Goal: Task Accomplishment & Management: Complete application form

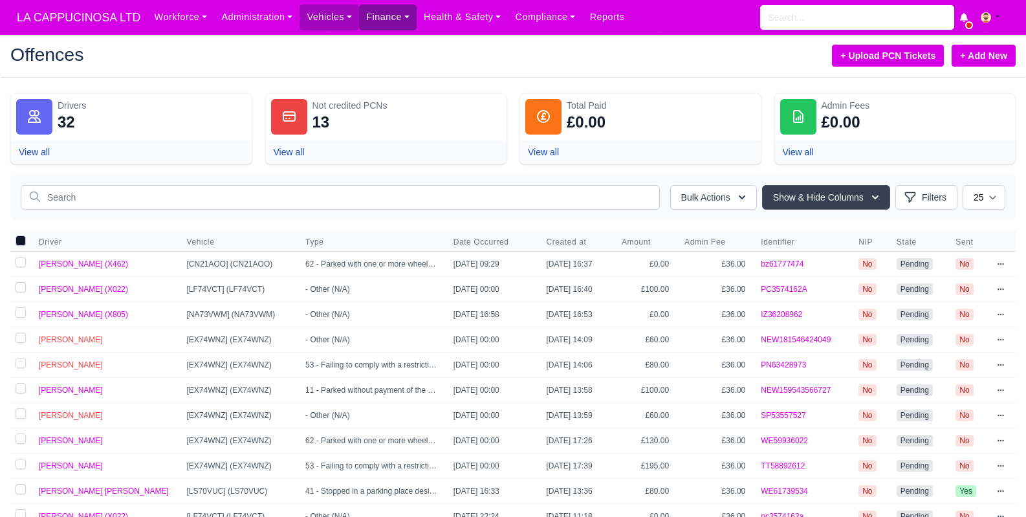
click at [403, 20] on link "Finance" at bounding box center [388, 17] width 58 height 25
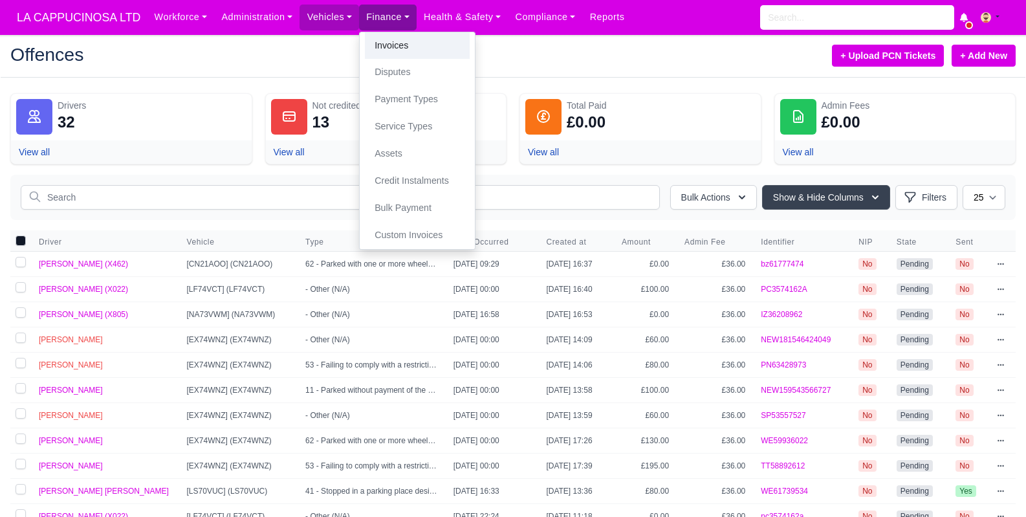
click at [403, 58] on link "Invoices" at bounding box center [417, 45] width 105 height 27
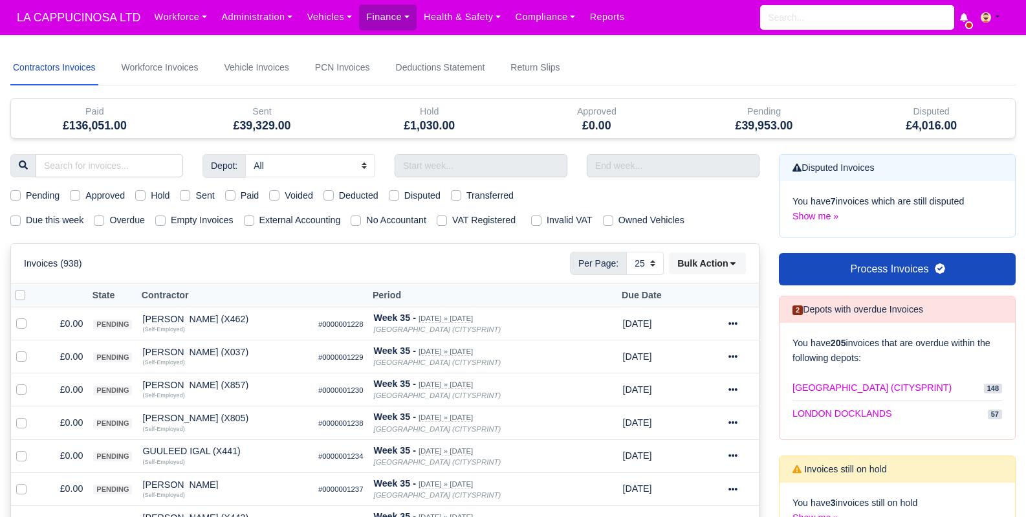
select select "25"
click at [406, 173] on input "text" at bounding box center [480, 165] width 173 height 23
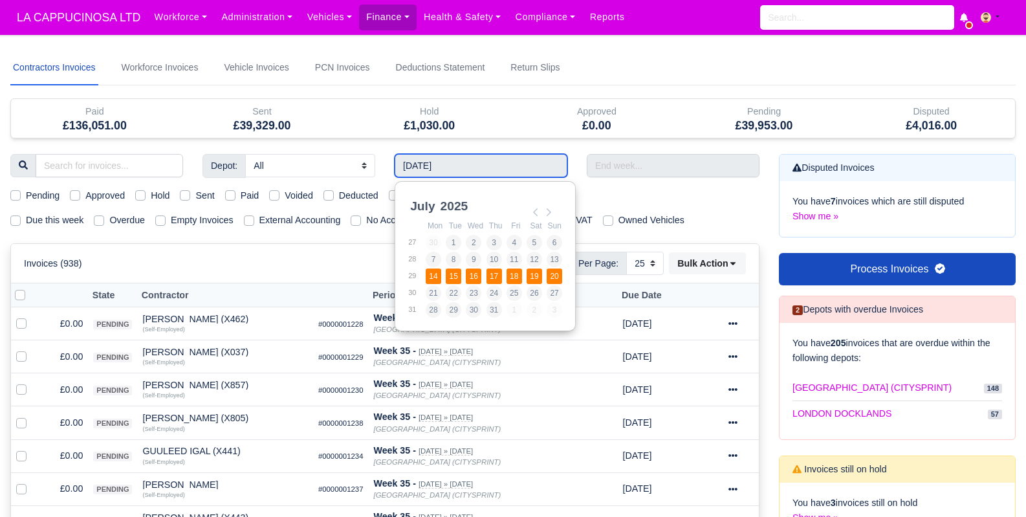
type input "14/07/2025 - 20/07/2025"
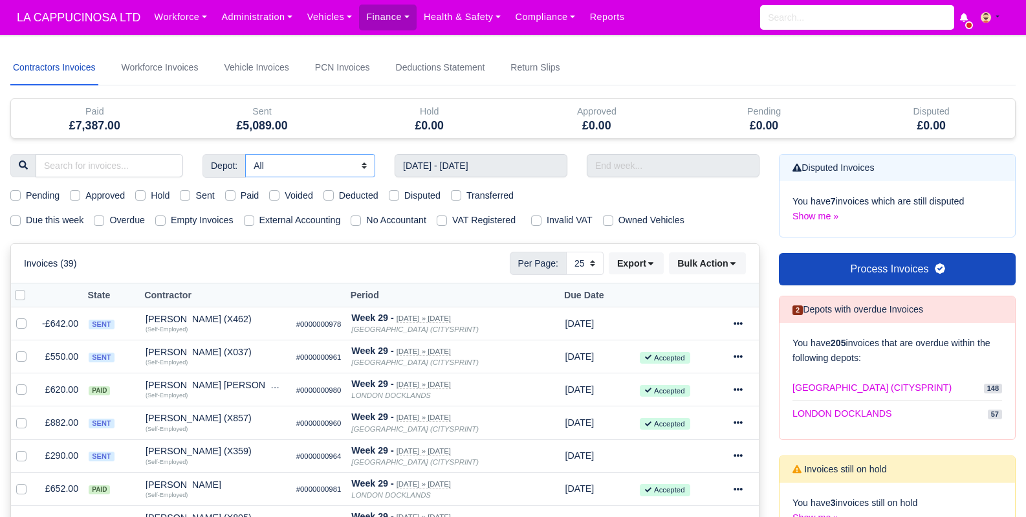
click at [346, 172] on select "All LONDON CITY (CITYSPRINT) LONDON DOCKLANDS" at bounding box center [310, 165] width 130 height 23
select select "2"
click at [246, 154] on select "All LONDON CITY (CITYSPRINT) LONDON DOCKLANDS" at bounding box center [310, 165] width 130 height 23
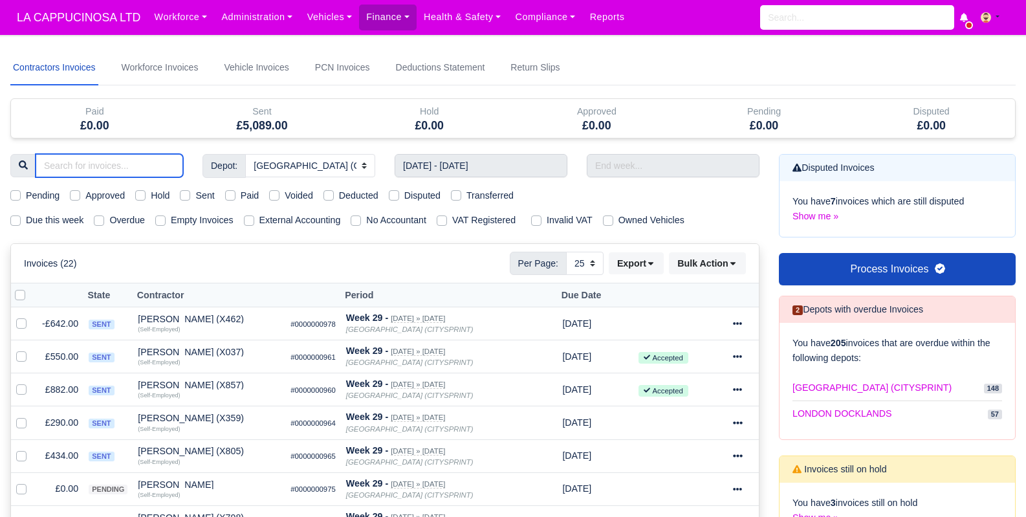
click at [103, 159] on input "search" at bounding box center [109, 165] width 147 height 23
type input "aya"
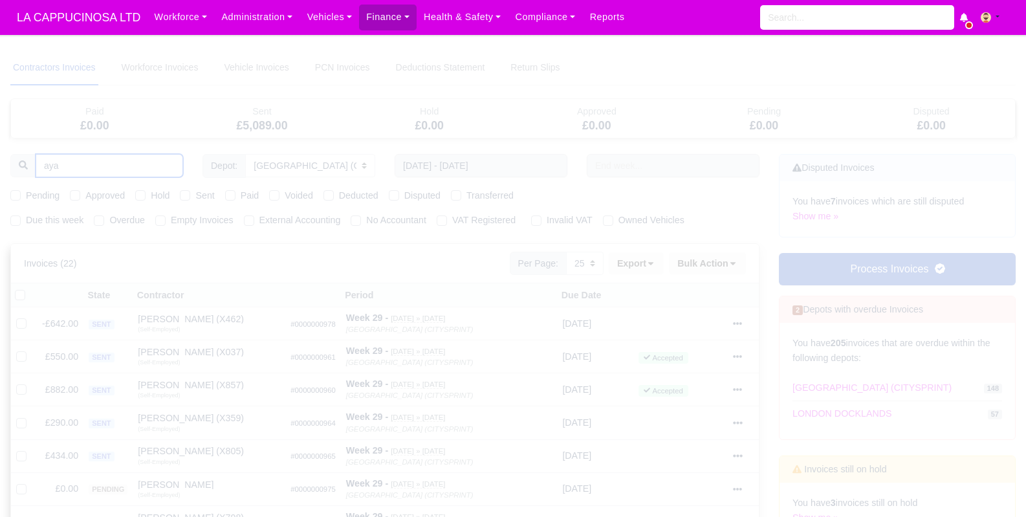
type input "ayan"
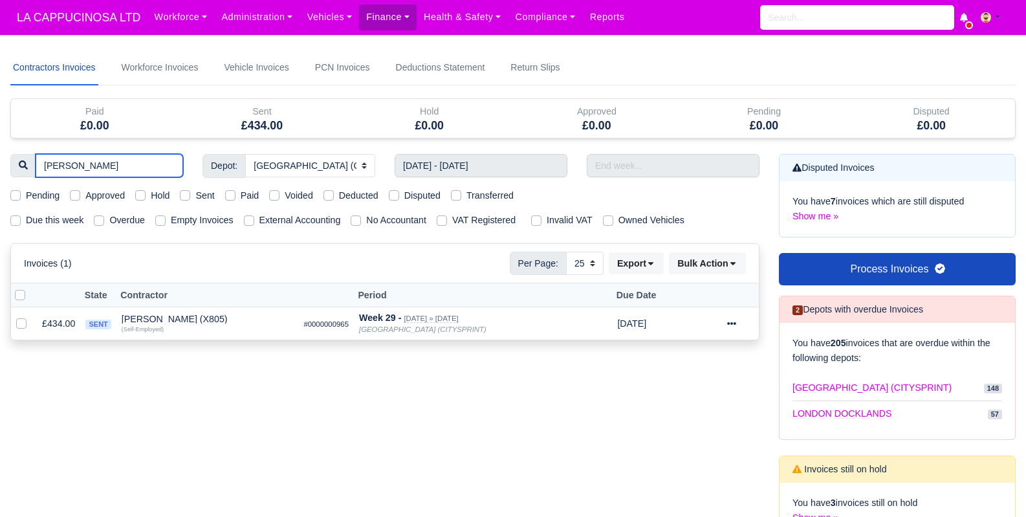
type input "ayan"
click at [436, 169] on input "14/07/2025 - 20/07/2025" at bounding box center [480, 165] width 173 height 23
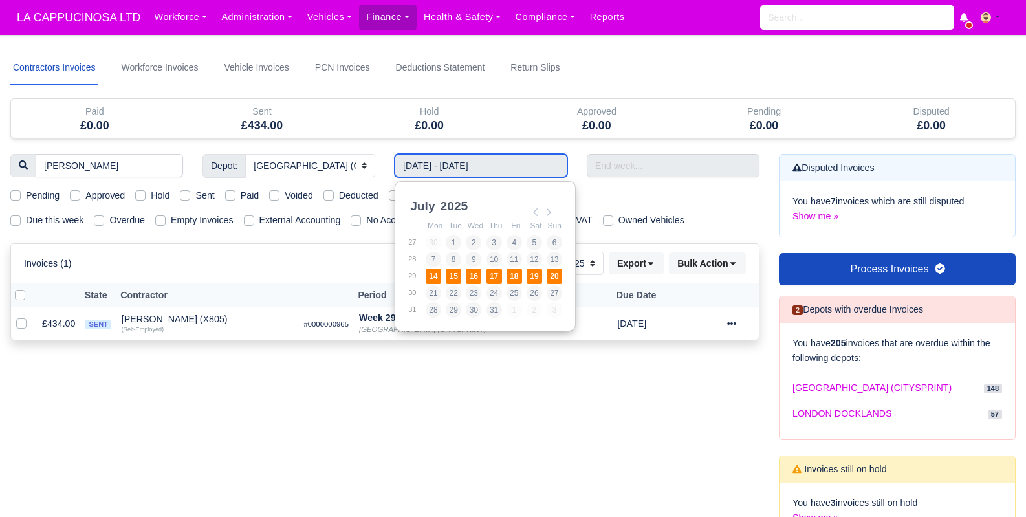
click at [486, 278] on td "17" at bounding box center [496, 276] width 20 height 17
type input "14/07/2025 - 20/07/2025"
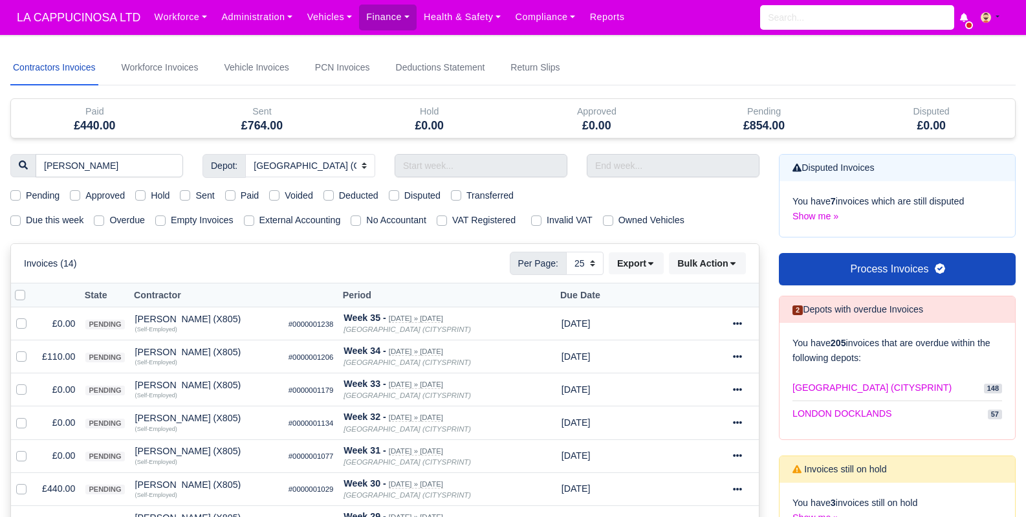
select select "2"
select select "25"
click at [442, 163] on input "text" at bounding box center [480, 165] width 173 height 23
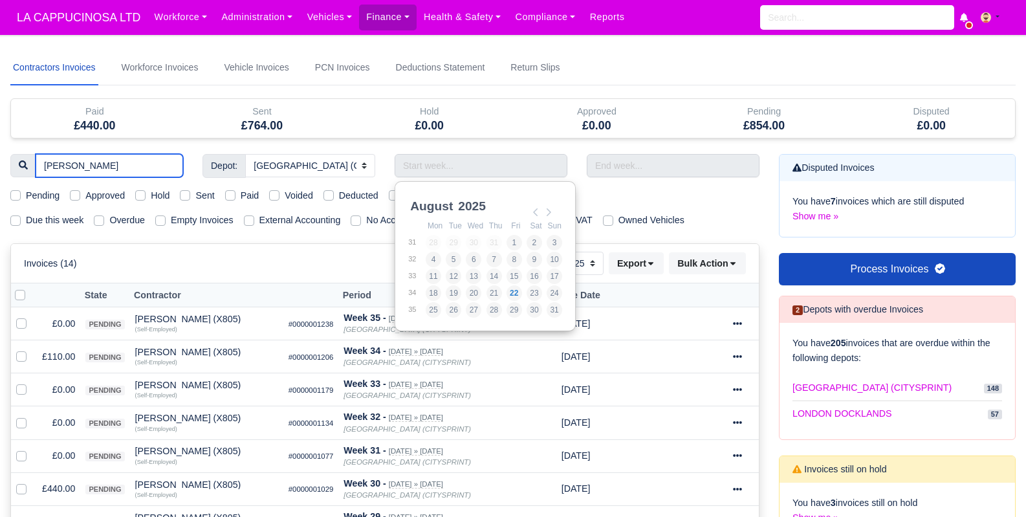
click at [123, 155] on input "ayan" at bounding box center [109, 165] width 147 height 23
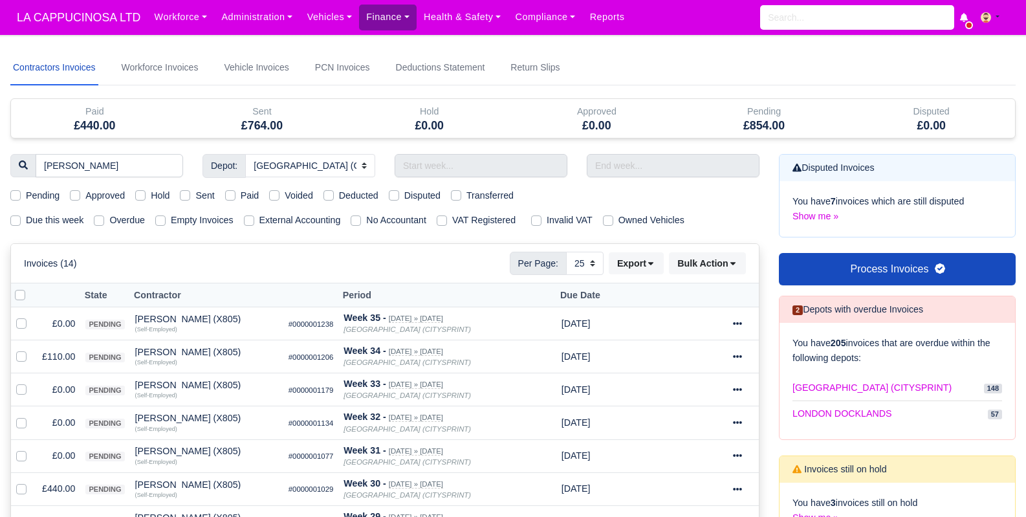
click at [389, 25] on link "Finance" at bounding box center [388, 17] width 58 height 25
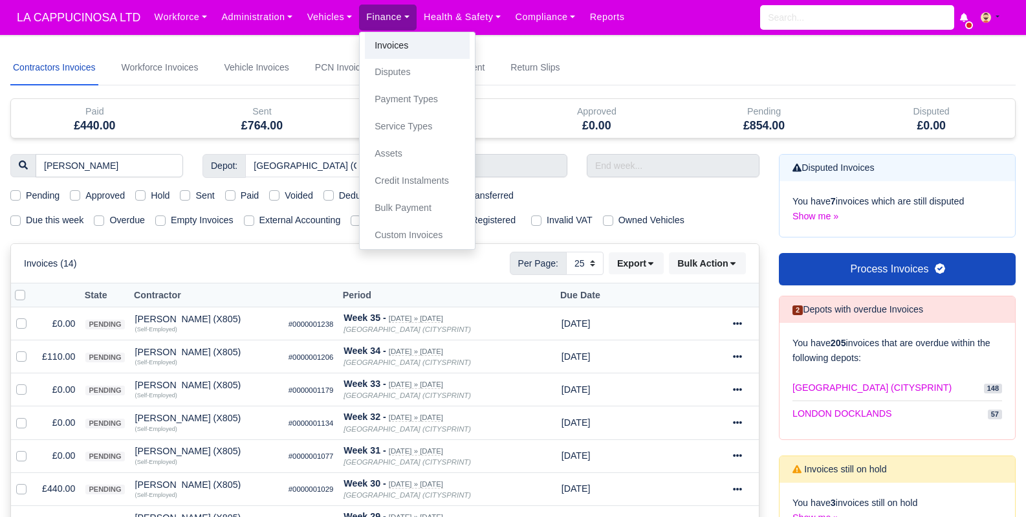
click at [398, 52] on link "Invoices" at bounding box center [417, 45] width 105 height 27
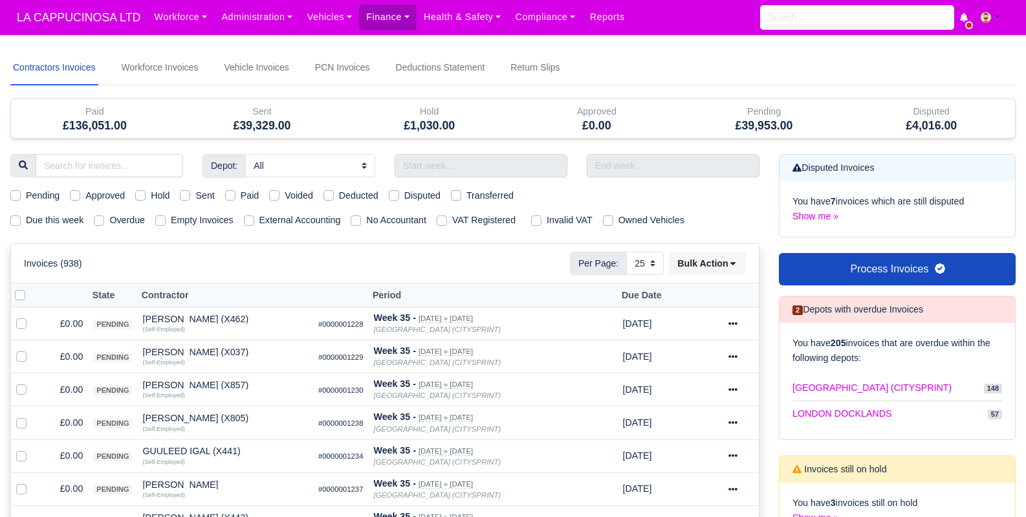
select select "25"
click at [314, 10] on link "Vehicles" at bounding box center [328, 17] width 59 height 25
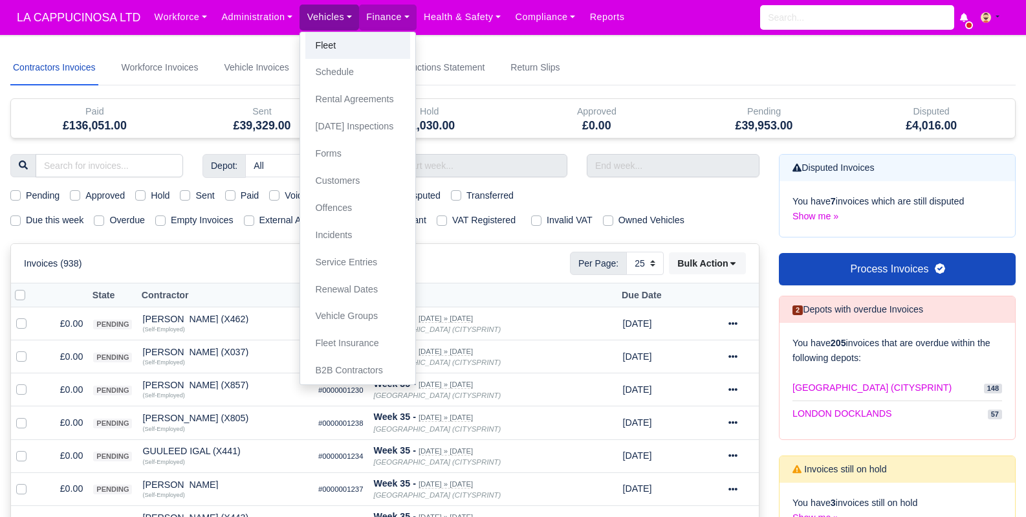
click at [325, 48] on link "Fleet" at bounding box center [357, 45] width 105 height 27
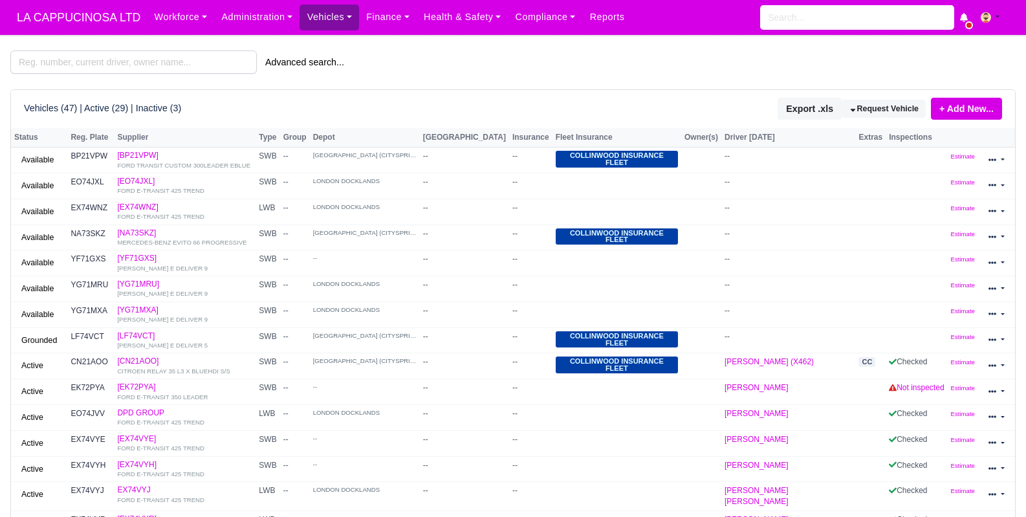
click at [327, 25] on link "Vehicles" at bounding box center [328, 17] width 59 height 25
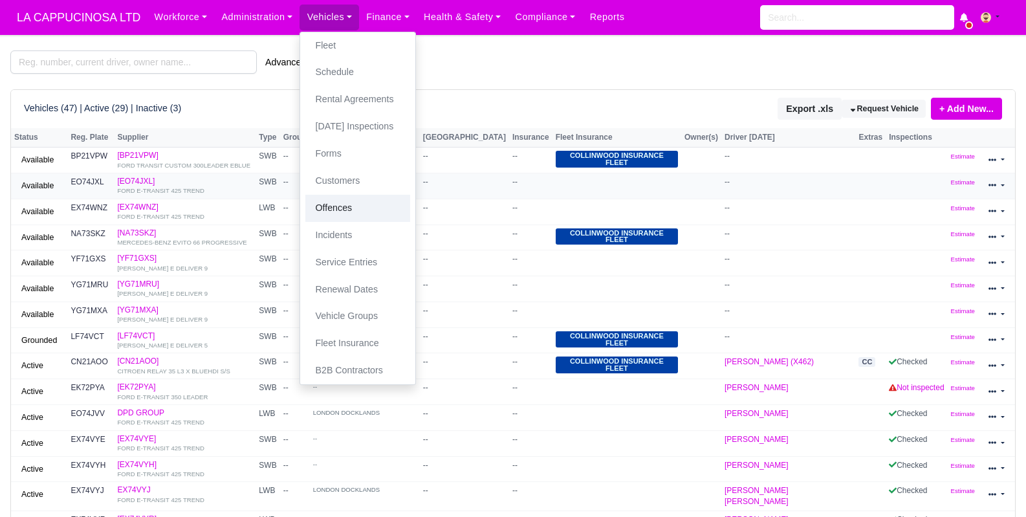
click at [322, 197] on link "Offences" at bounding box center [357, 208] width 105 height 27
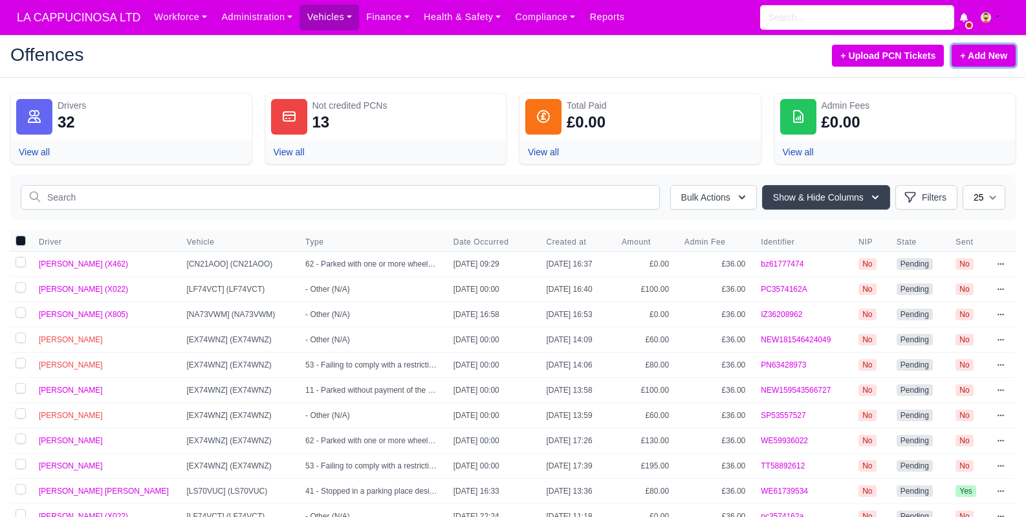
click at [973, 65] on link "+ Add New" at bounding box center [983, 56] width 64 height 22
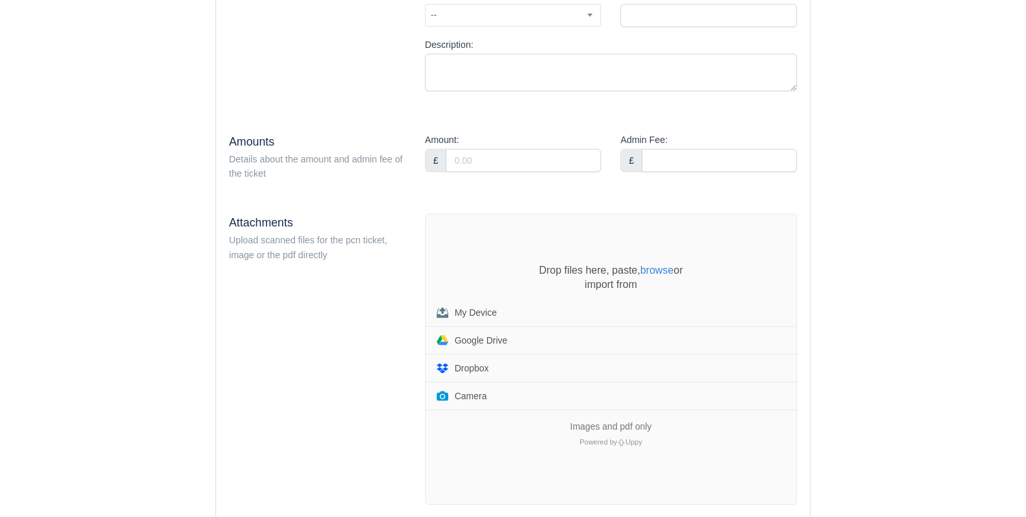
scroll to position [340, 0]
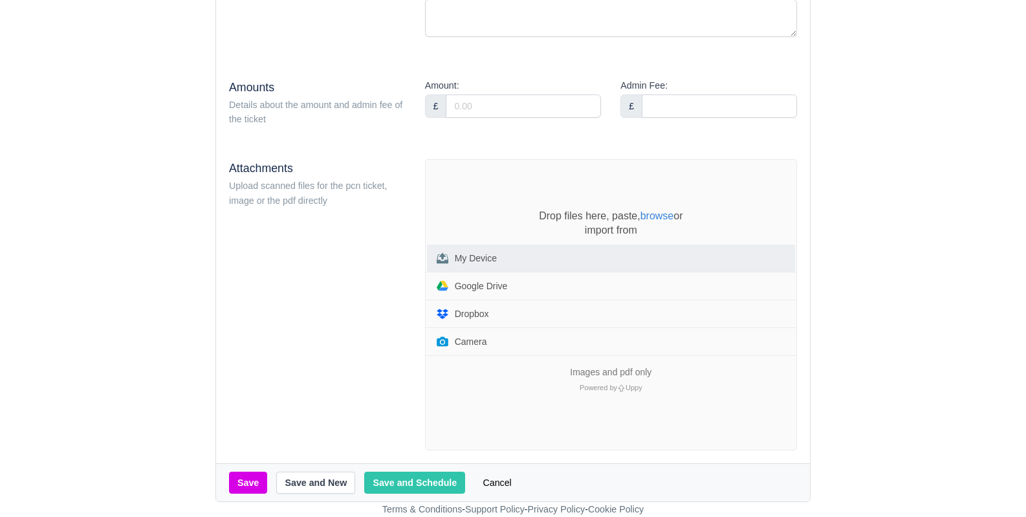
click at [536, 265] on button "My Device" at bounding box center [611, 257] width 368 height 27
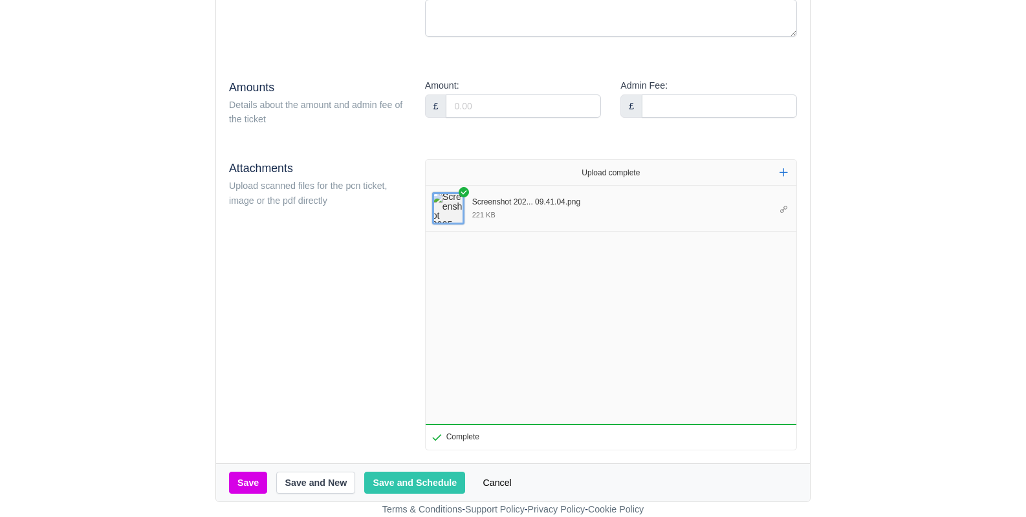
click at [454, 207] on link "Screenshot 2025-08-19 at 09.41.04.png" at bounding box center [448, 208] width 32 height 32
